Goal: Go to known website: Access a specific website the user already knows

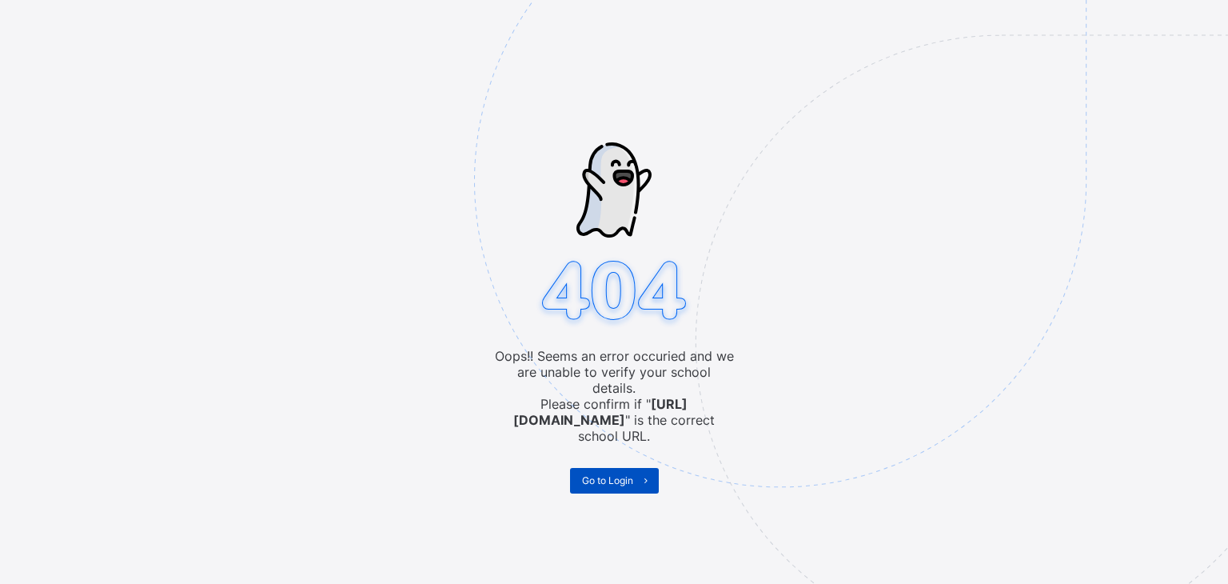
click at [601, 474] on span "Go to Login" at bounding box center [607, 480] width 51 height 12
